Goal: Task Accomplishment & Management: Manage account settings

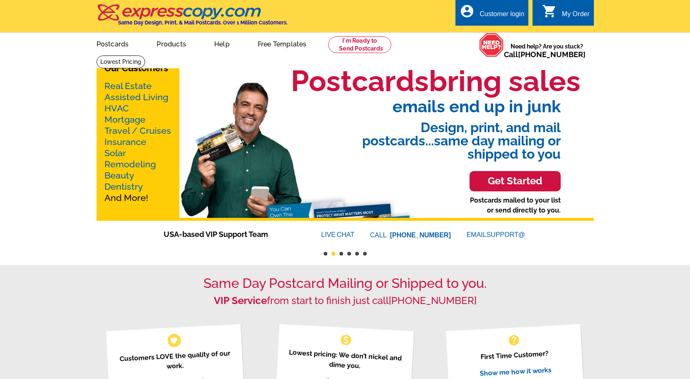
click at [256, 27] on div "local_phone Same Day Design, Print, & Mail Postcards. Over 1 Million Customers.…" at bounding box center [345, 16] width 497 height 31
click at [500, 14] on div "Customer login" at bounding box center [501, 16] width 45 height 12
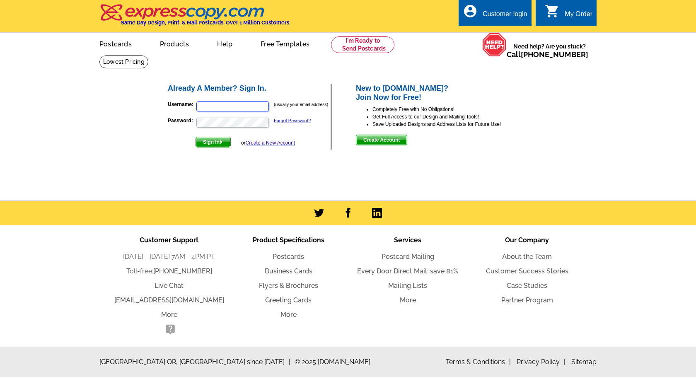
click at [233, 108] on input "Username:" at bounding box center [232, 107] width 73 height 10
type input "prb13@roadrunner.com"
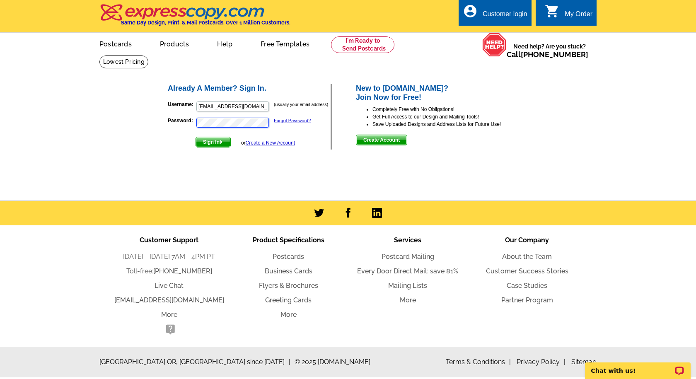
click at [196, 137] on button "Sign In" at bounding box center [213, 142] width 35 height 11
